Goal: Task Accomplishment & Management: Manage account settings

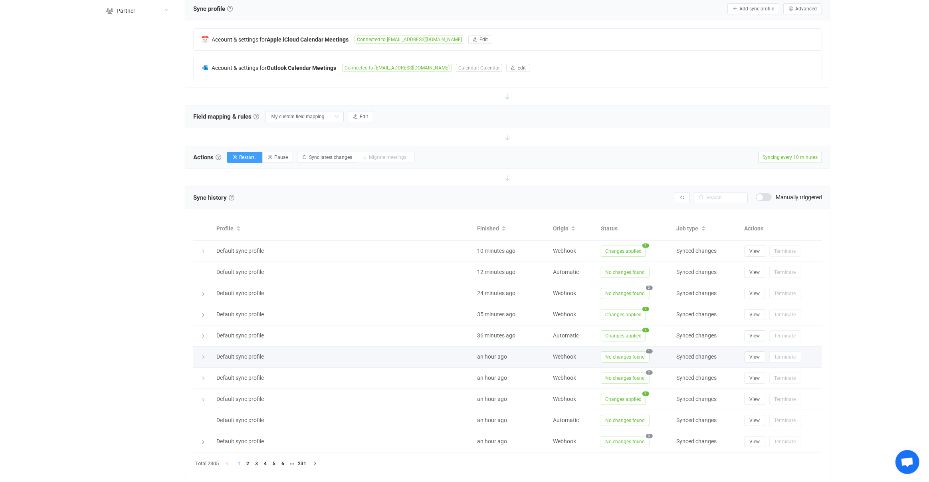
scroll to position [180, 0]
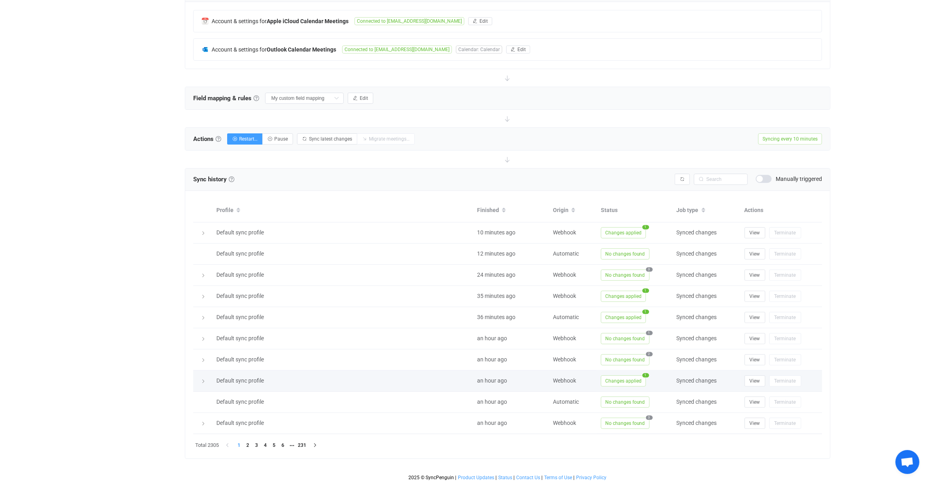
click at [623, 382] on span "Changes applied" at bounding box center [623, 380] width 45 height 11
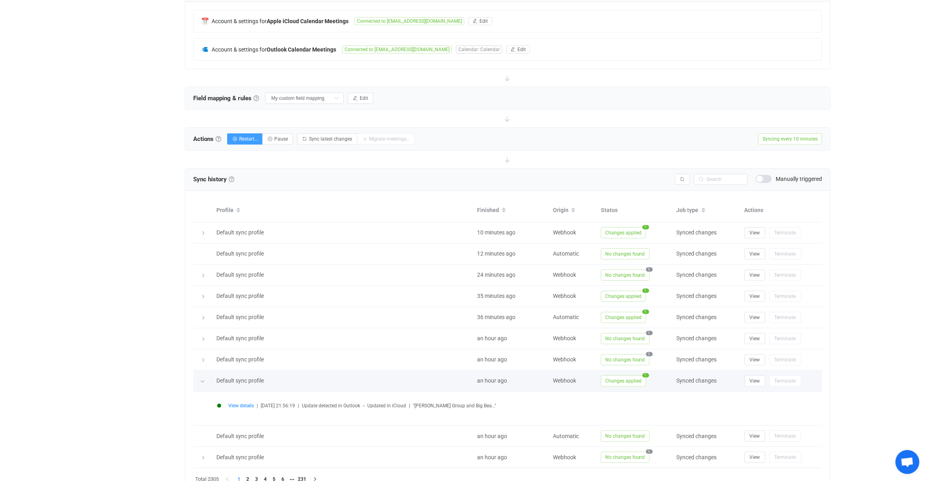
click at [621, 382] on span "Changes applied" at bounding box center [623, 380] width 45 height 11
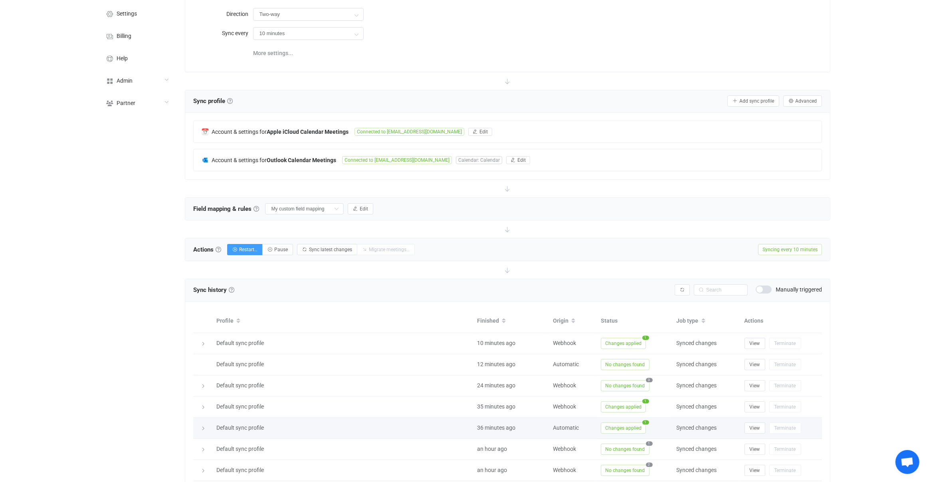
scroll to position [0, 0]
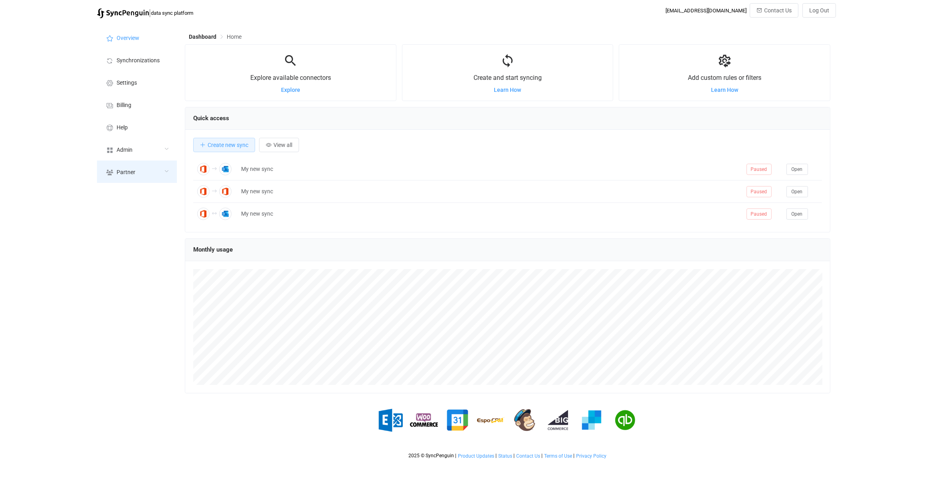
scroll to position [155, 646]
click at [161, 148] on div "Admin" at bounding box center [137, 149] width 80 height 22
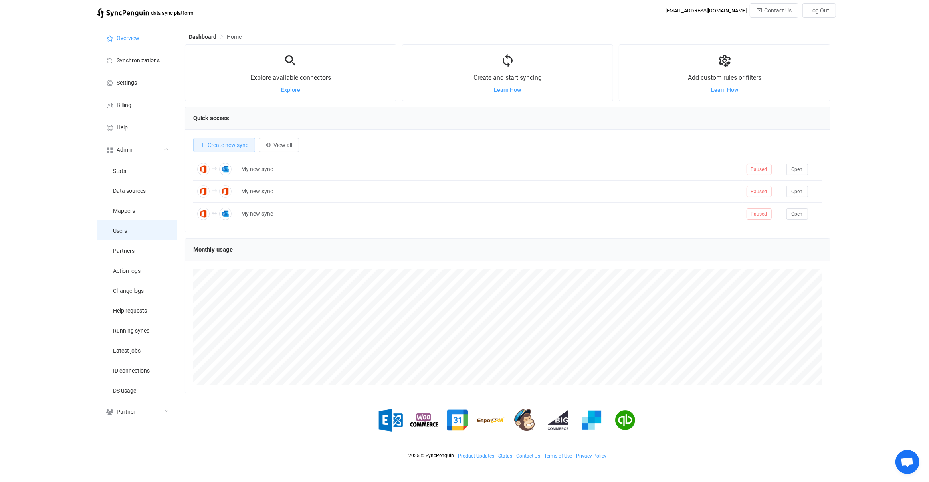
click at [156, 228] on li "Users" at bounding box center [137, 230] width 80 height 20
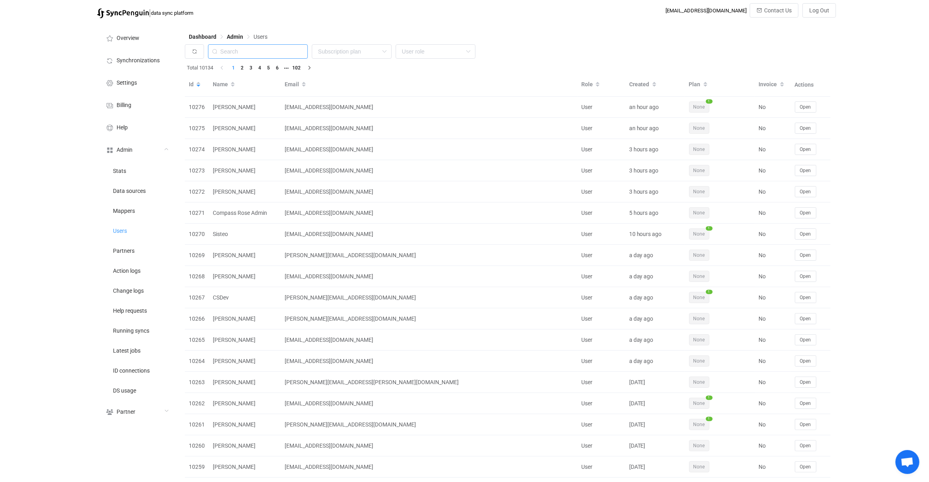
click at [269, 53] on input "text" at bounding box center [258, 51] width 100 height 14
paste input "[EMAIL_ADDRESS][DOMAIN_NAME]"
type input "[EMAIL_ADDRESS][DOMAIN_NAME]"
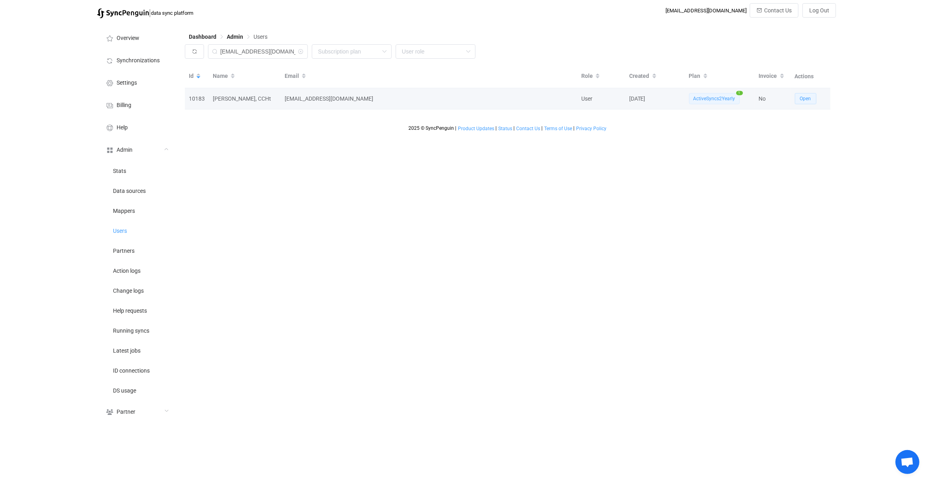
click at [811, 100] on span "Open" at bounding box center [805, 99] width 11 height 6
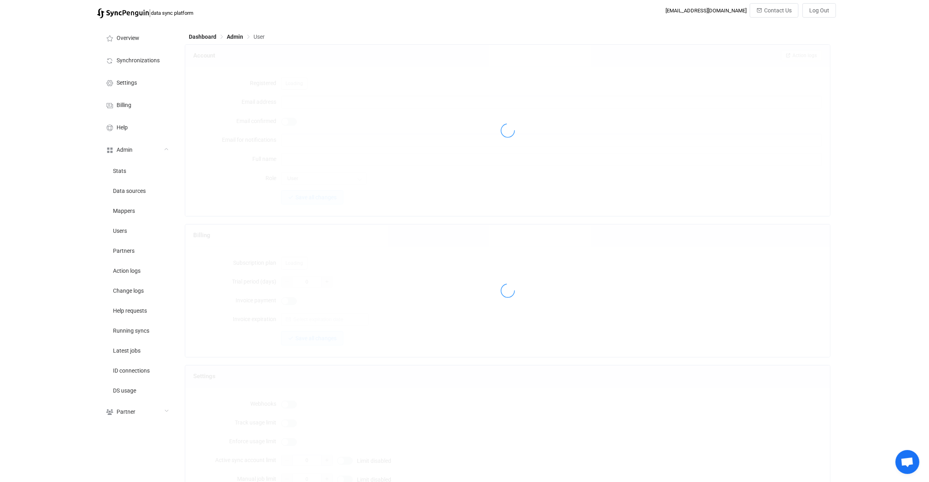
type input "[EMAIL_ADDRESS][DOMAIN_NAME]"
type input "[PERSON_NAME], CCHt"
type input "14"
type input "14 days"
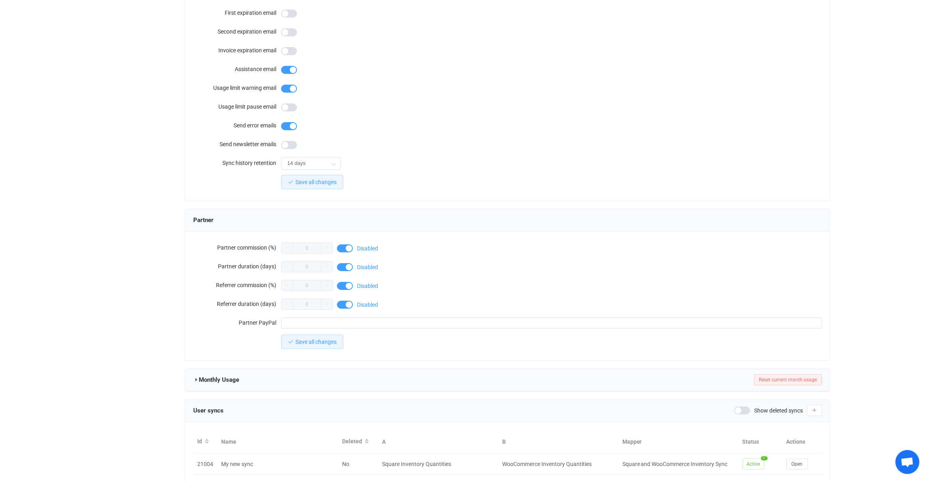
scroll to position [526, 0]
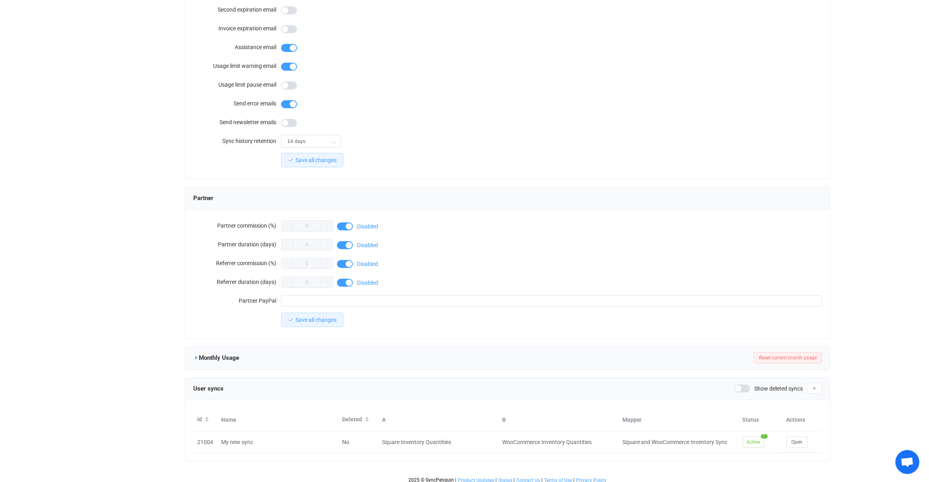
click at [193, 355] on icon at bounding box center [196, 358] width 6 height 6
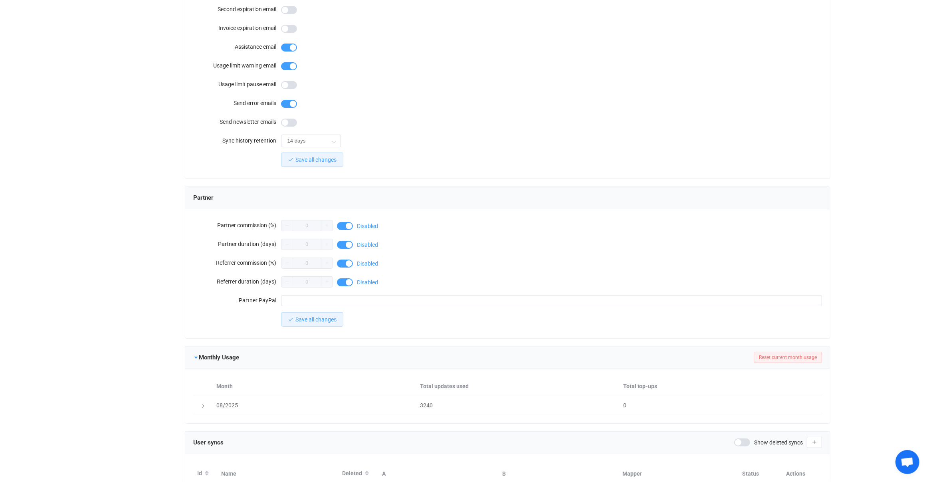
scroll to position [579, 0]
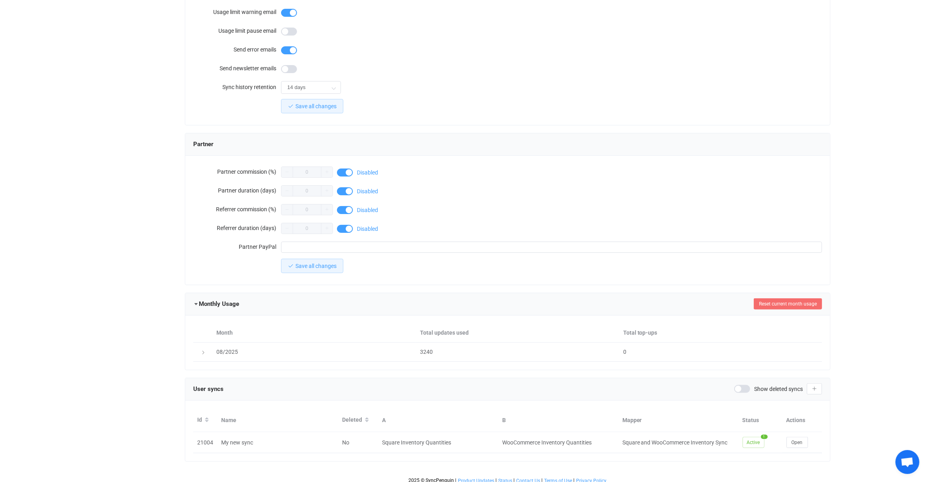
click at [788, 301] on span "Reset current month usage" at bounding box center [788, 304] width 58 height 6
